Goal: Task Accomplishment & Management: Use online tool/utility

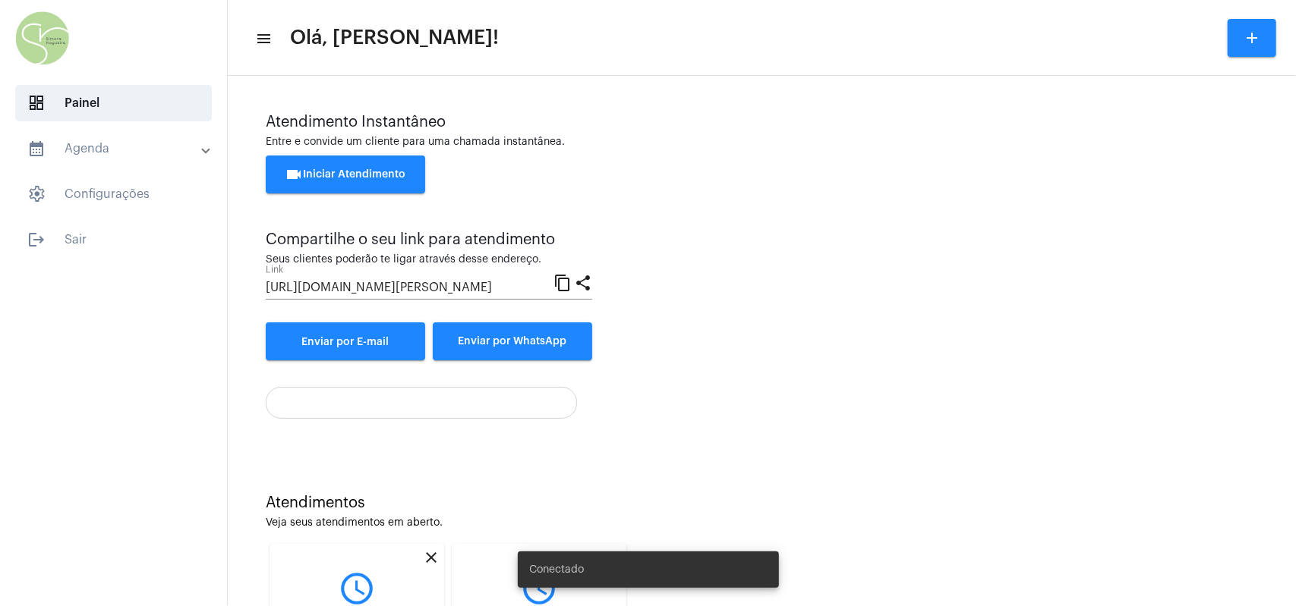
scroll to position [156, 0]
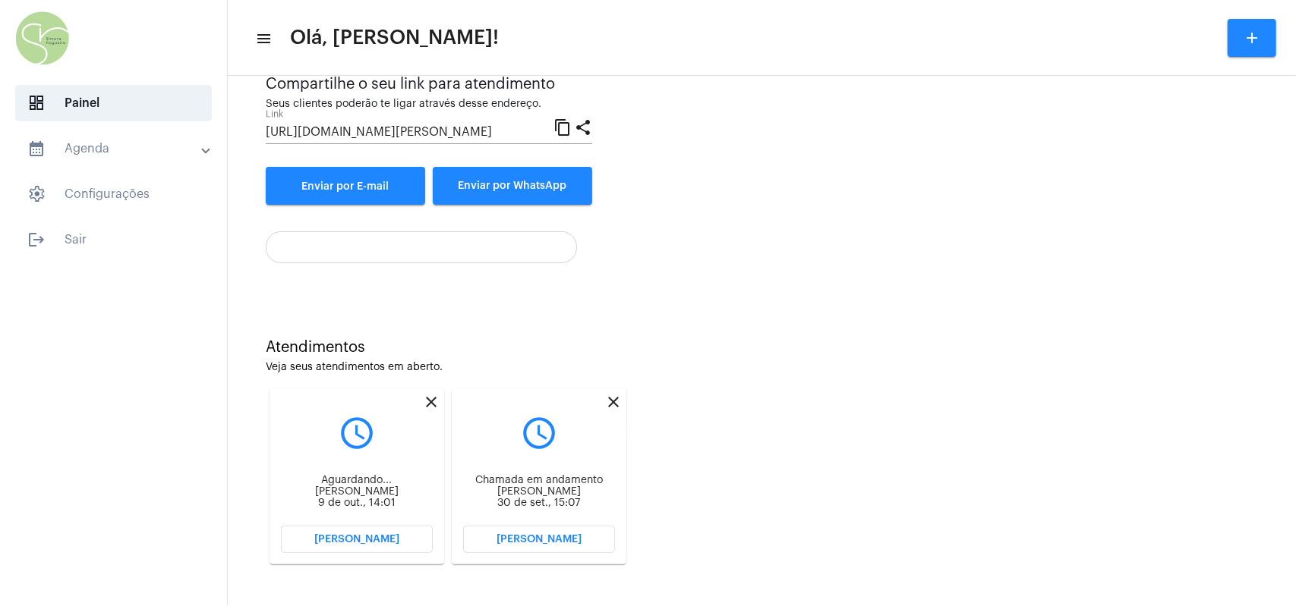
click at [615, 342] on mat-icon "close" at bounding box center [613, 402] width 18 height 18
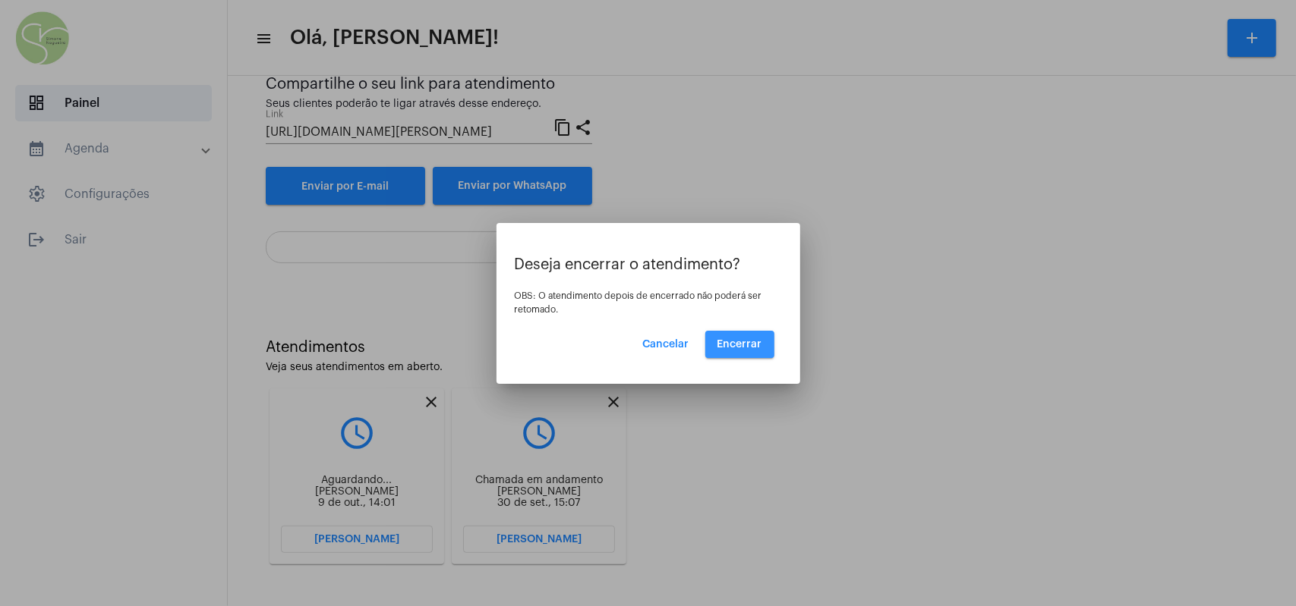
click at [622, 339] on span "Encerrar" at bounding box center [739, 344] width 45 height 11
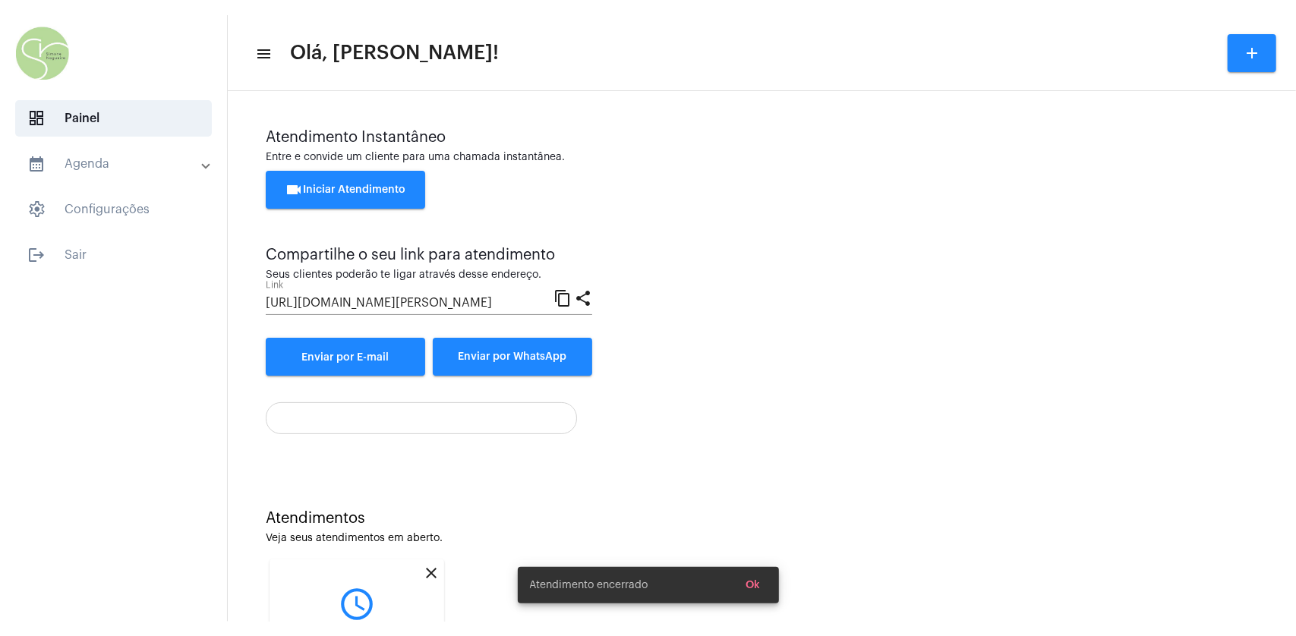
scroll to position [156, 0]
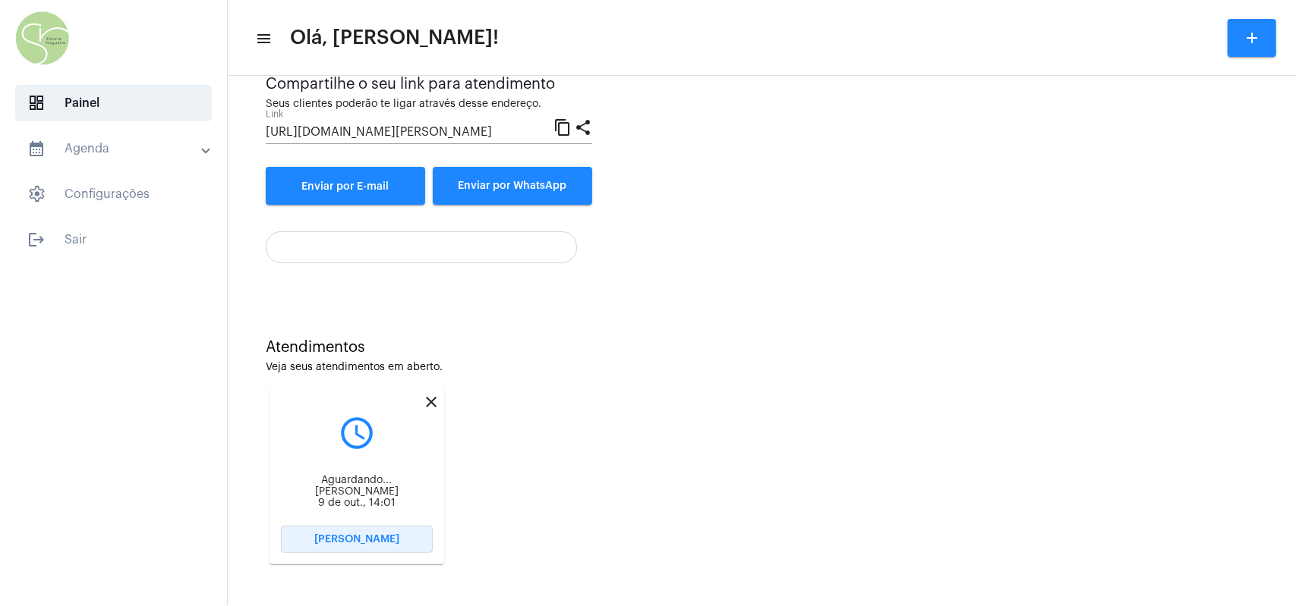
click at [393, 342] on span "[PERSON_NAME]" at bounding box center [356, 539] width 85 height 11
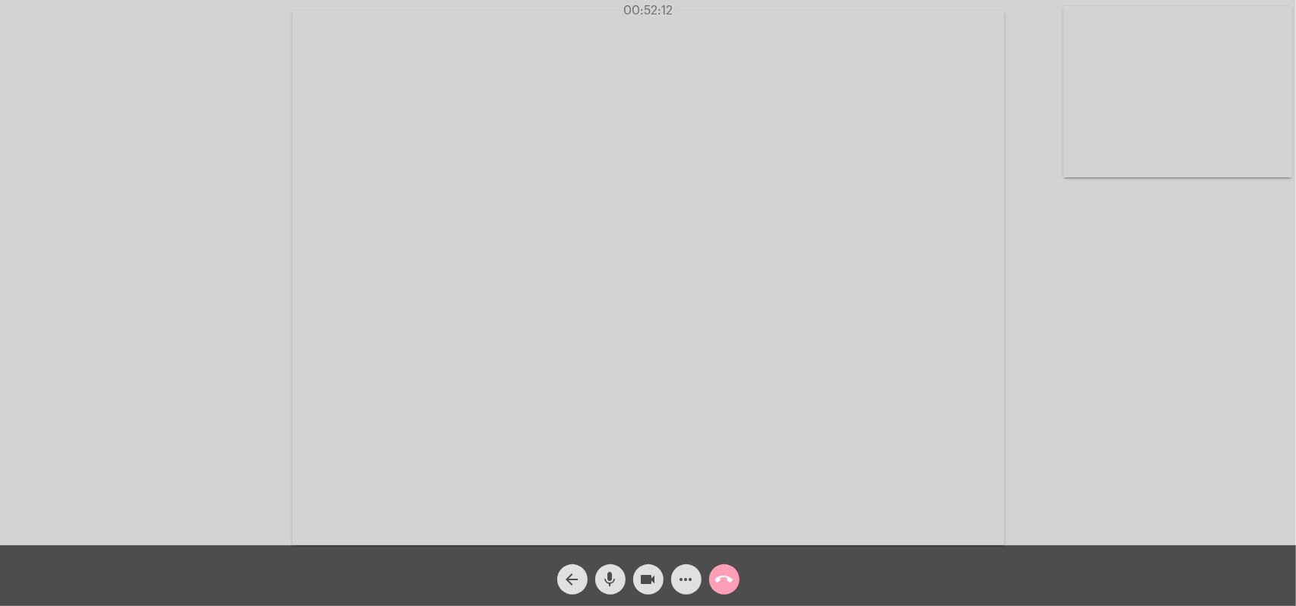
click at [622, 342] on mat-icon "call_end" at bounding box center [724, 580] width 18 height 18
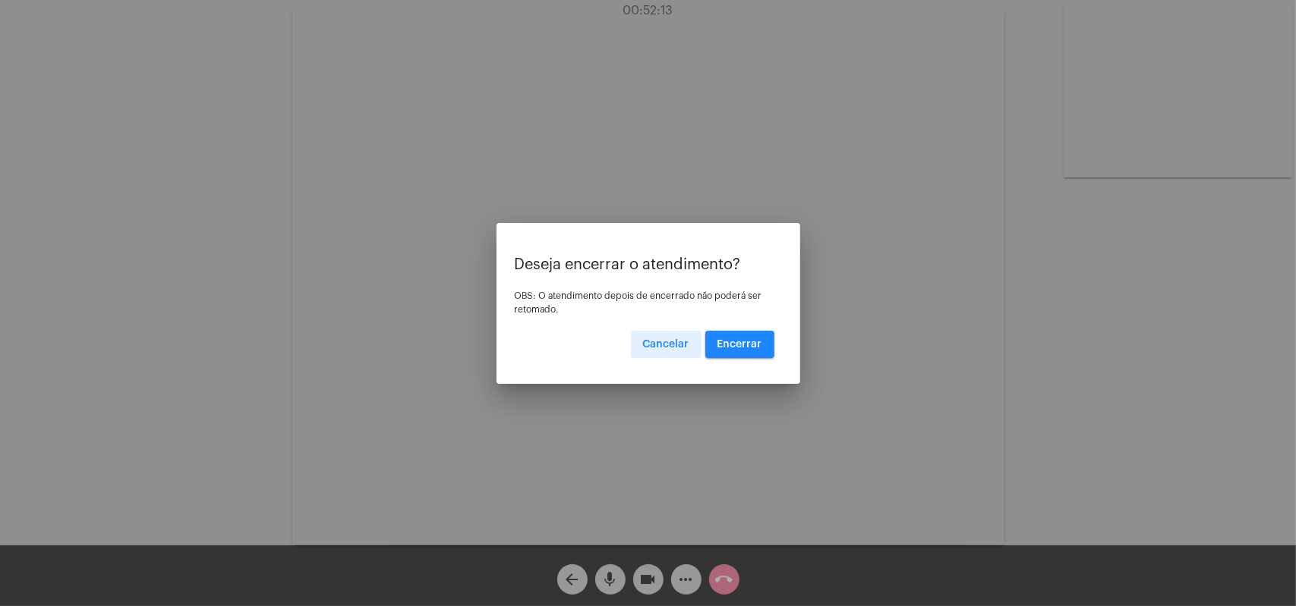
click at [622, 341] on span "Encerrar" at bounding box center [739, 344] width 45 height 11
